Goal: Transaction & Acquisition: Subscribe to service/newsletter

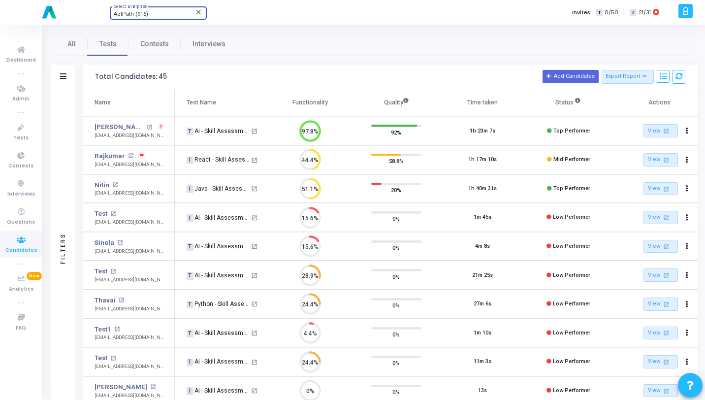
click at [144, 14] on span "AptPath (916)" at bounding box center [131, 14] width 34 height 6
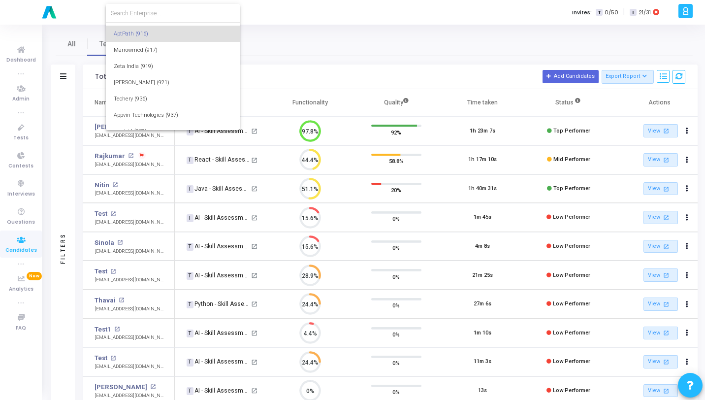
click at [187, 18] on form at bounding box center [173, 13] width 134 height 19
click at [187, 17] on input at bounding box center [173, 13] width 124 height 9
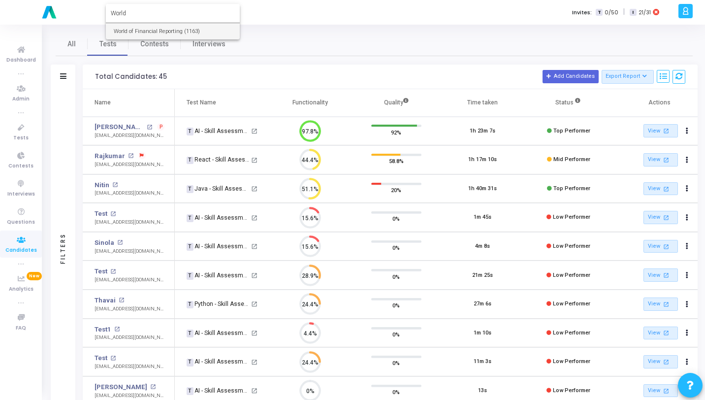
type input "World"
click at [183, 35] on span "World of Financial Reporting (1163)" at bounding box center [173, 31] width 118 height 16
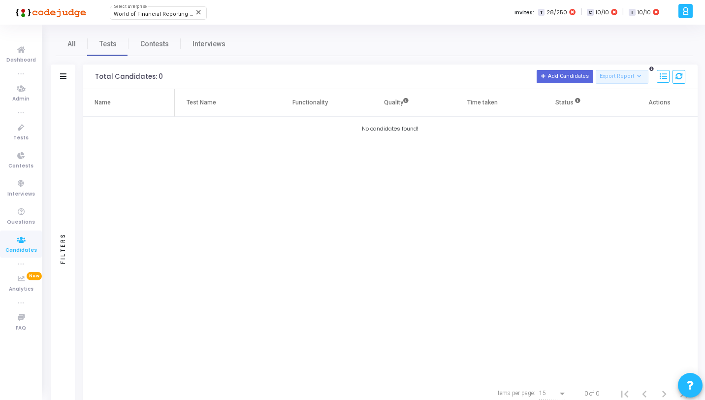
click at [689, 12] on icon at bounding box center [685, 10] width 7 height 11
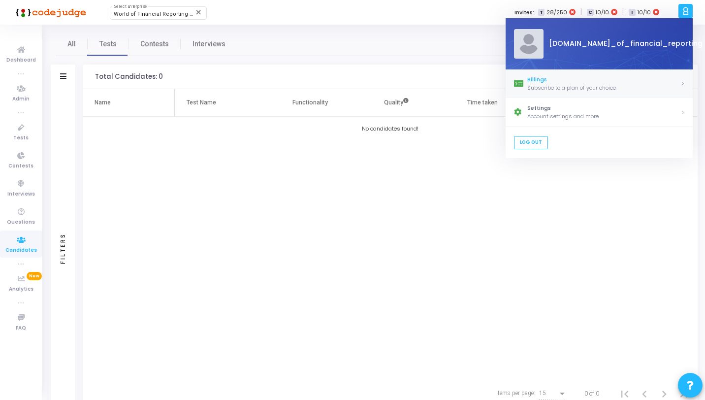
click at [588, 88] on div "Subscribe to a plan of your choice" at bounding box center [603, 88] width 153 height 8
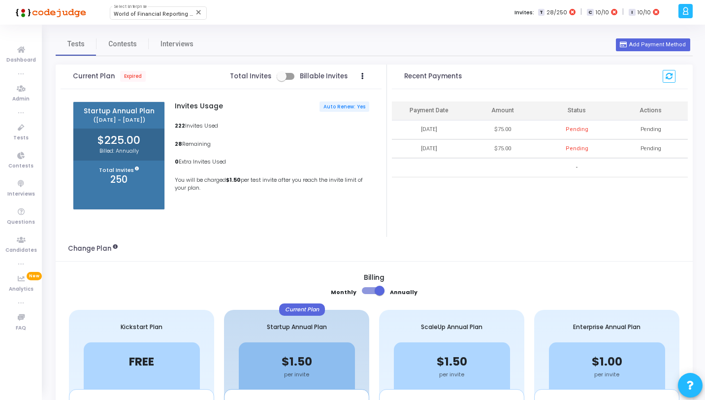
click at [289, 74] on span at bounding box center [286, 76] width 18 height 7
click at [282, 80] on input "checkbox" at bounding box center [281, 80] width 0 height 0
checkbox input "true"
